Goal: Find specific page/section: Find specific page/section

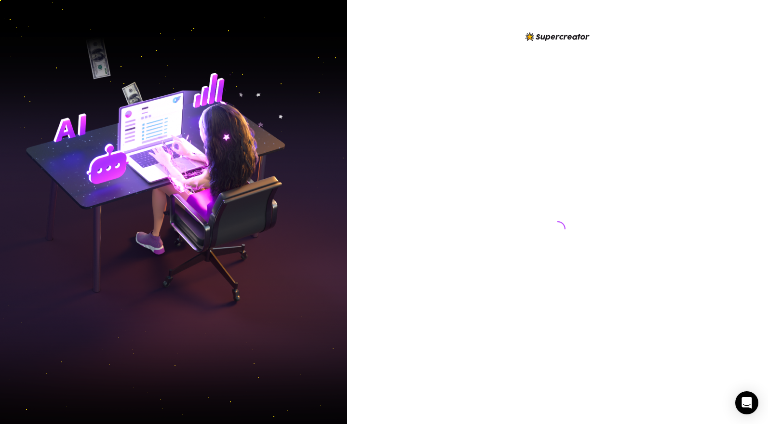
click at [516, 79] on div at bounding box center [557, 220] width 215 height 378
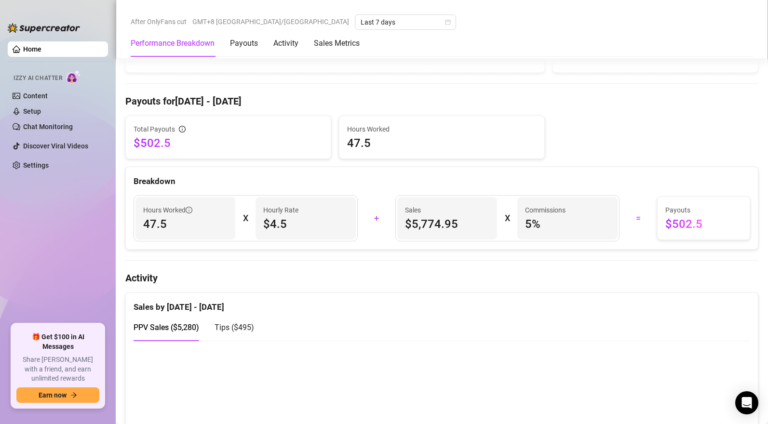
scroll to position [486, 0]
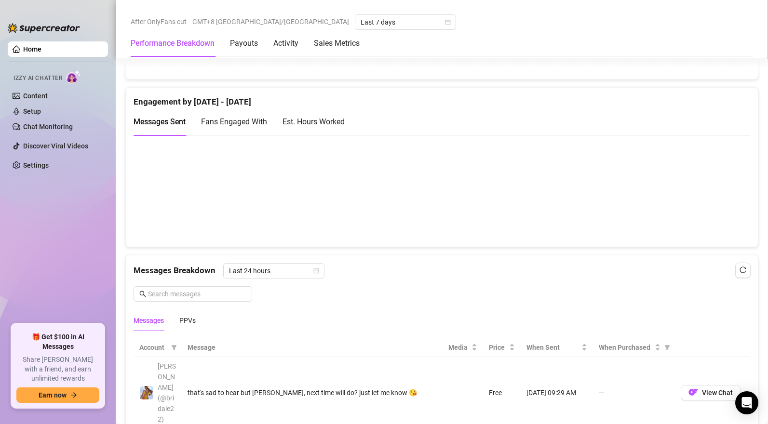
scroll to position [582, 0]
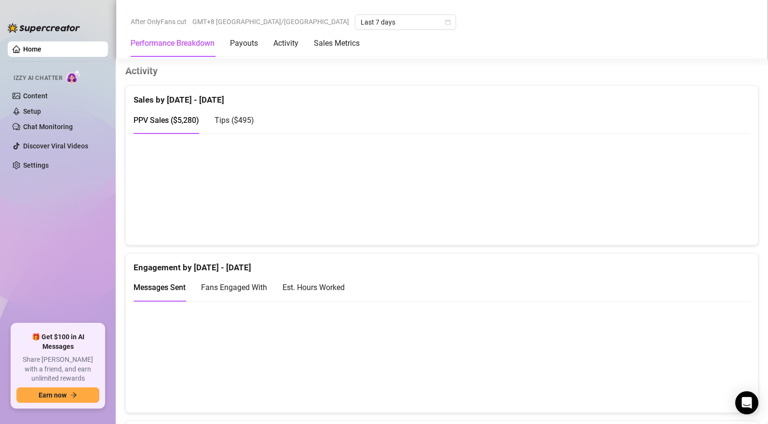
click at [250, 120] on span "Tips ( $495 )" at bounding box center [234, 120] width 40 height 9
click at [157, 125] on span "PPV Sales ( $5,280 )" at bounding box center [167, 120] width 66 height 9
